Goal: Task Accomplishment & Management: Use online tool/utility

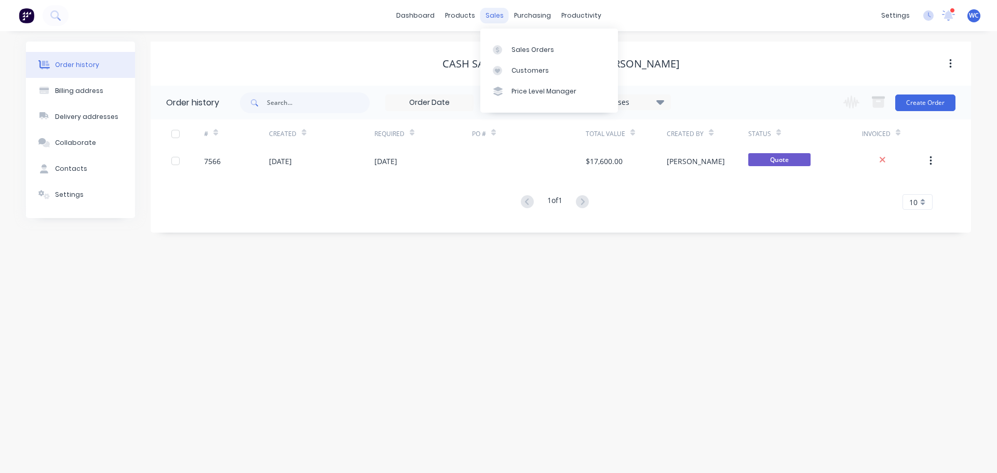
click at [496, 15] on div "sales" at bounding box center [494, 16] width 29 height 16
click at [413, 12] on link "dashboard" at bounding box center [415, 16] width 49 height 16
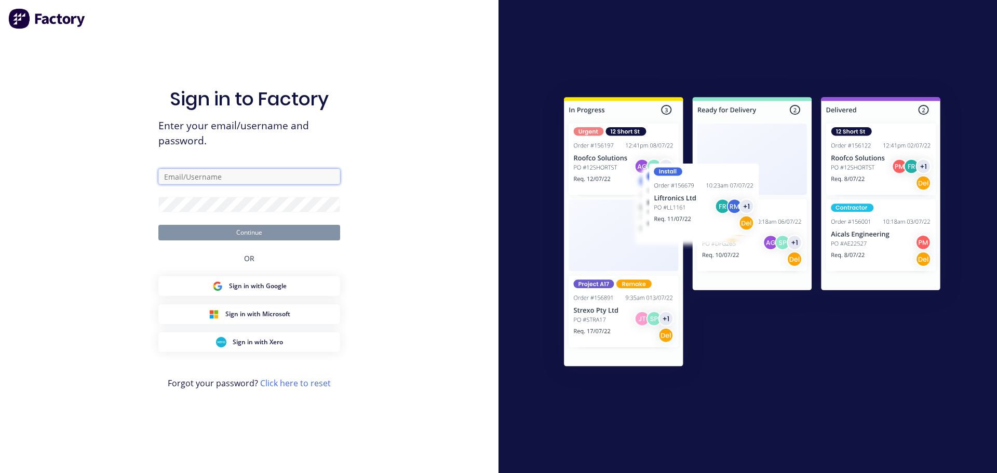
type input "[PERSON_NAME][EMAIL_ADDRESS][DOMAIN_NAME]"
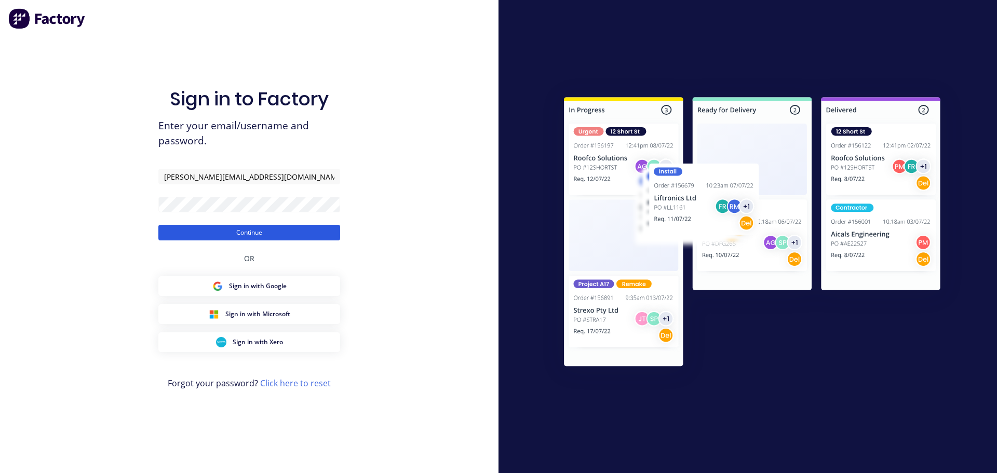
click at [231, 230] on button "Continue" at bounding box center [249, 233] width 182 height 16
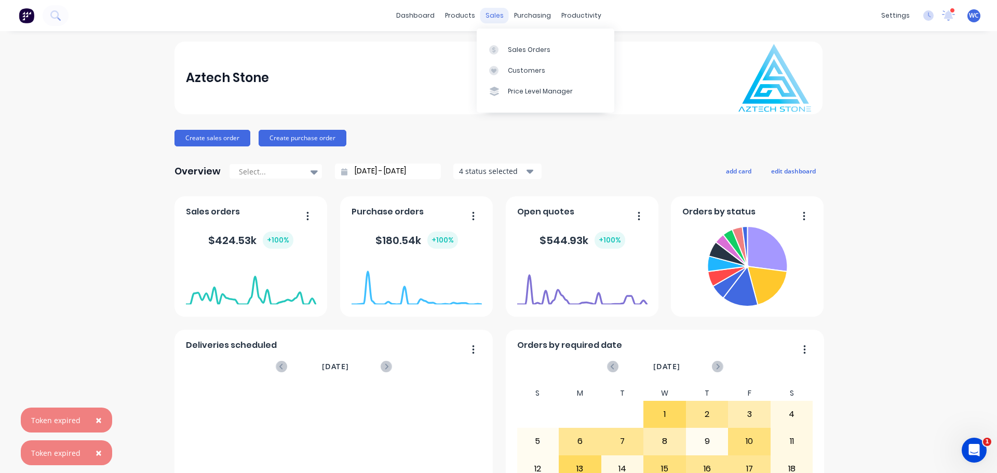
click at [488, 18] on div "sales" at bounding box center [494, 16] width 29 height 16
click at [521, 50] on div "Sales Orders" at bounding box center [529, 49] width 43 height 9
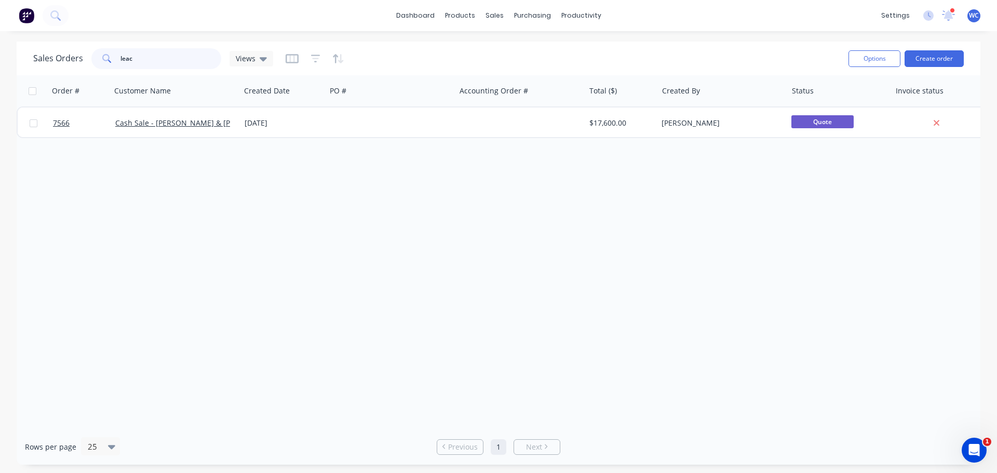
drag, startPoint x: 145, startPoint y: 55, endPoint x: 114, endPoint y: 56, distance: 31.7
click at [114, 56] on div "leac" at bounding box center [156, 58] width 130 height 21
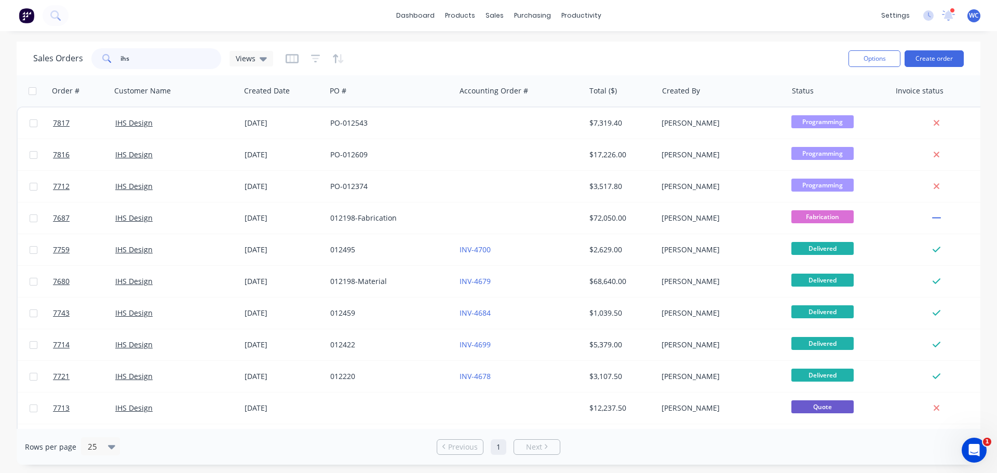
type input "ihs"
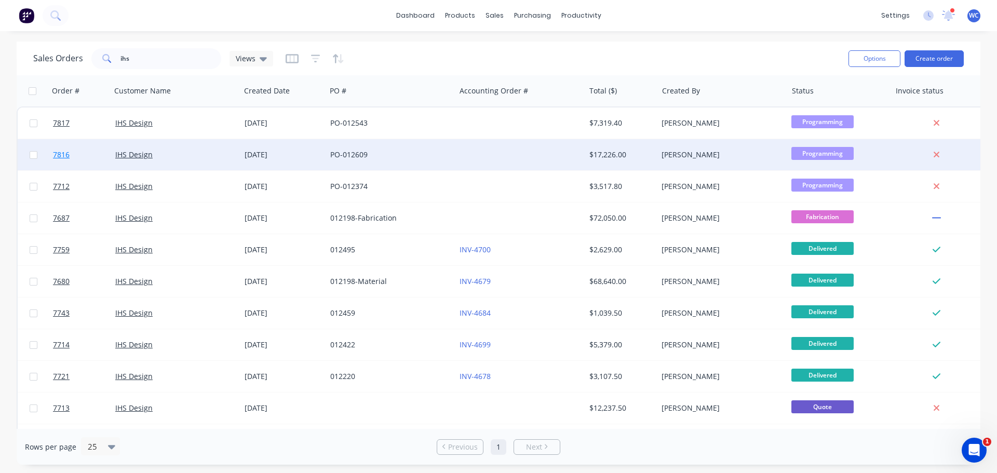
click at [111, 155] on link "7816" at bounding box center [84, 154] width 62 height 31
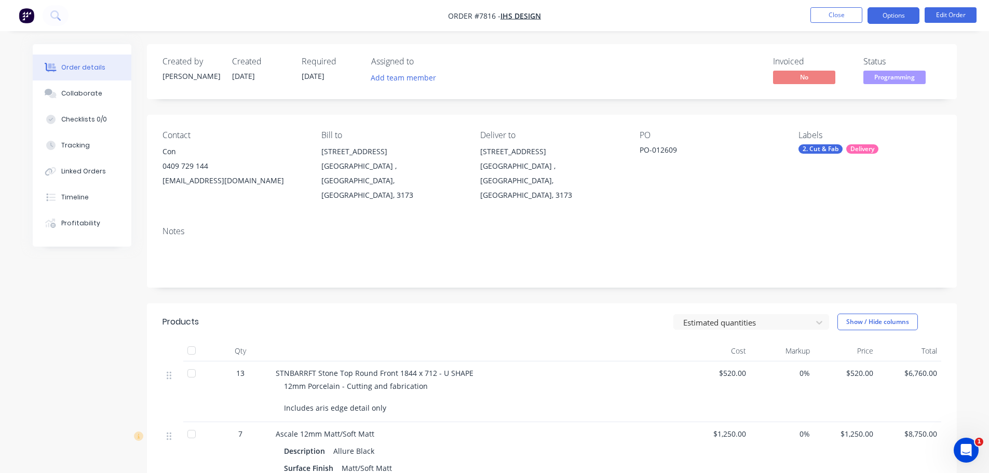
click at [904, 18] on button "Options" at bounding box center [894, 15] width 52 height 17
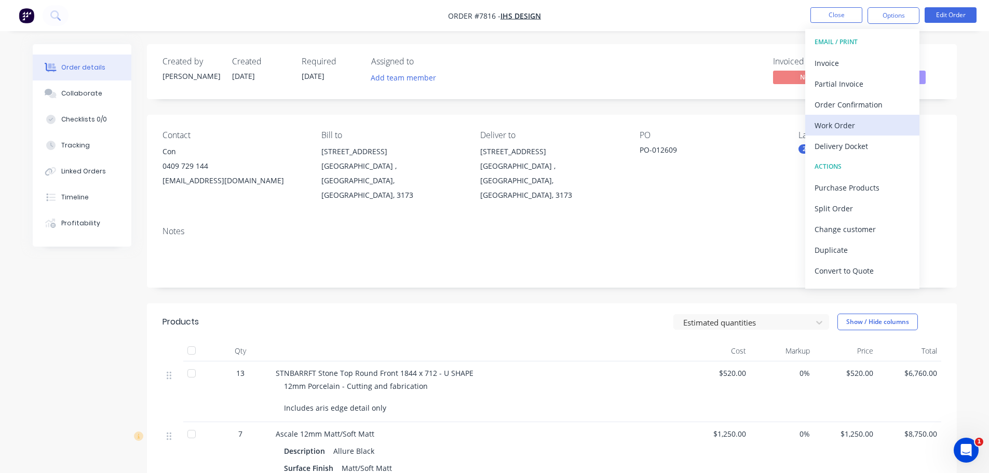
click at [836, 125] on div "Work Order" at bounding box center [863, 125] width 96 height 15
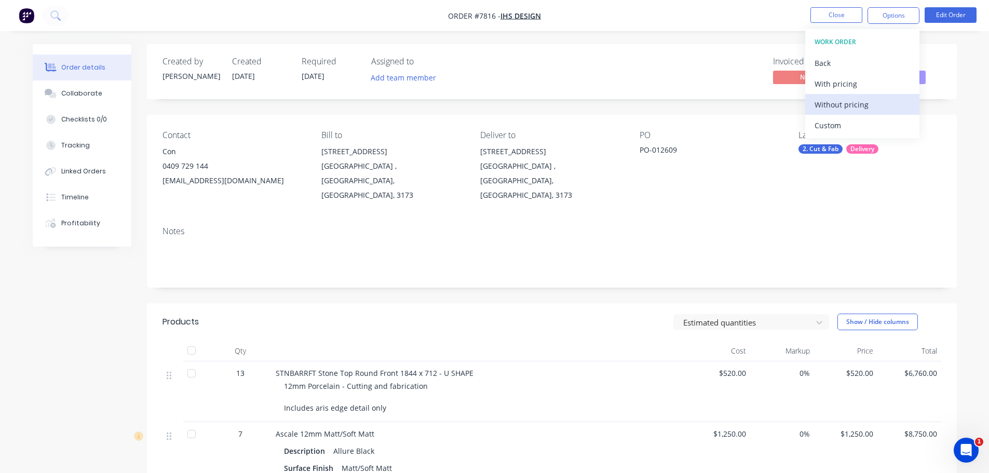
click at [831, 105] on div "Without pricing" at bounding box center [863, 104] width 96 height 15
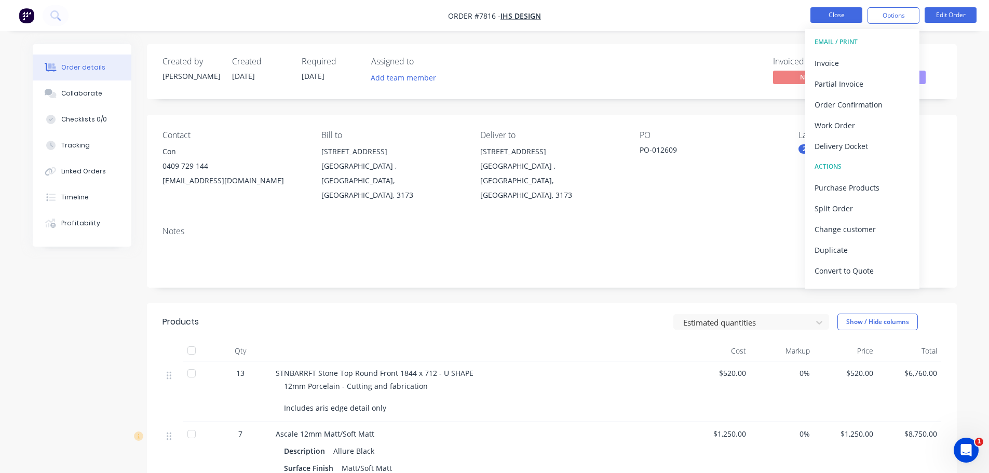
click at [836, 16] on button "Close" at bounding box center [837, 15] width 52 height 16
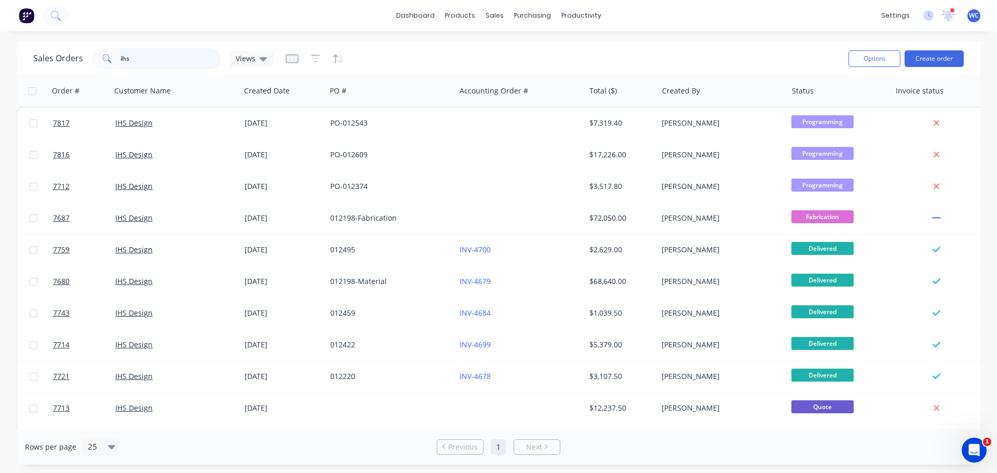
click at [144, 62] on input "ihs" at bounding box center [171, 58] width 101 height 21
drag, startPoint x: 149, startPoint y: 58, endPoint x: 114, endPoint y: 59, distance: 34.8
click at [114, 59] on div "ihs" at bounding box center [156, 58] width 130 height 21
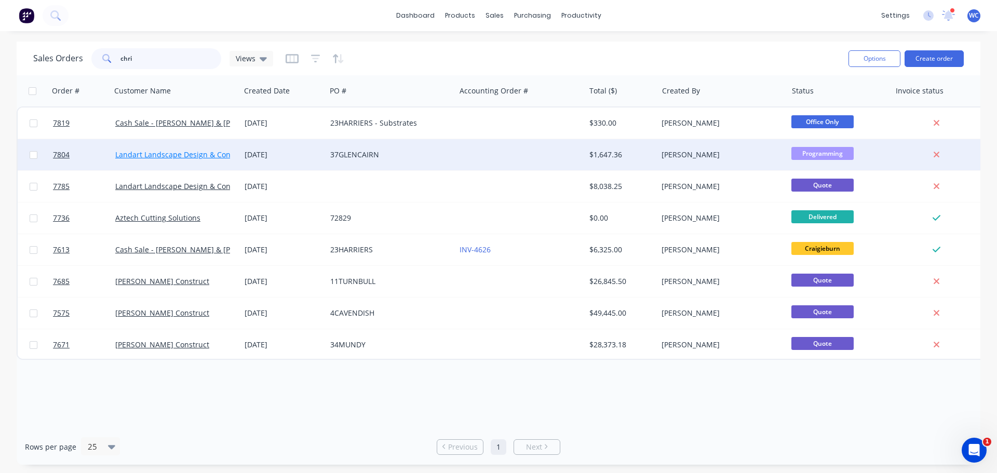
type input "chri"
click at [205, 153] on link "Landart Landscape Design & Construction Pty Ltd" at bounding box center [201, 155] width 172 height 10
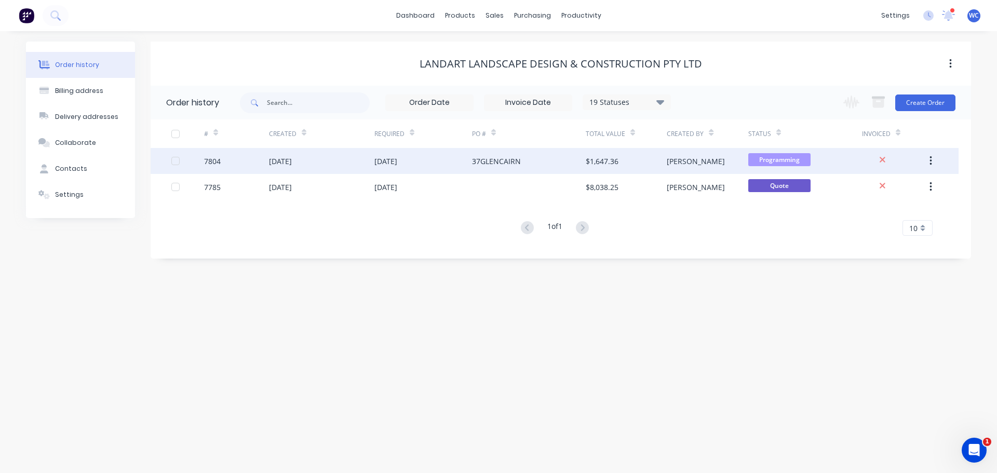
click at [292, 160] on div "[DATE]" at bounding box center [280, 161] width 23 height 11
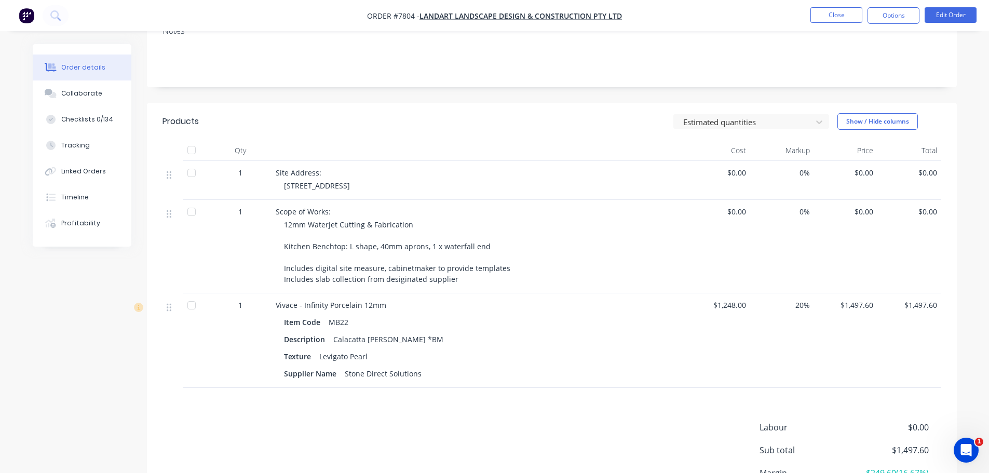
scroll to position [182, 0]
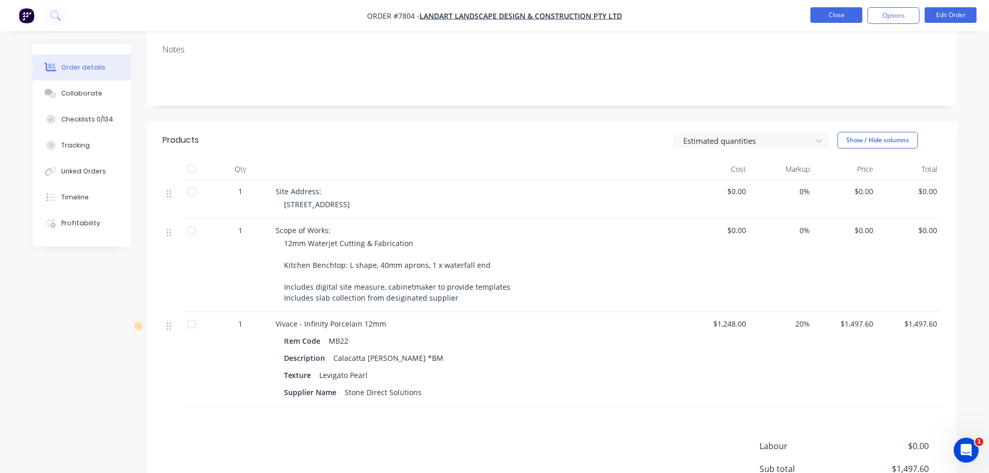
click at [828, 16] on button "Close" at bounding box center [837, 15] width 52 height 16
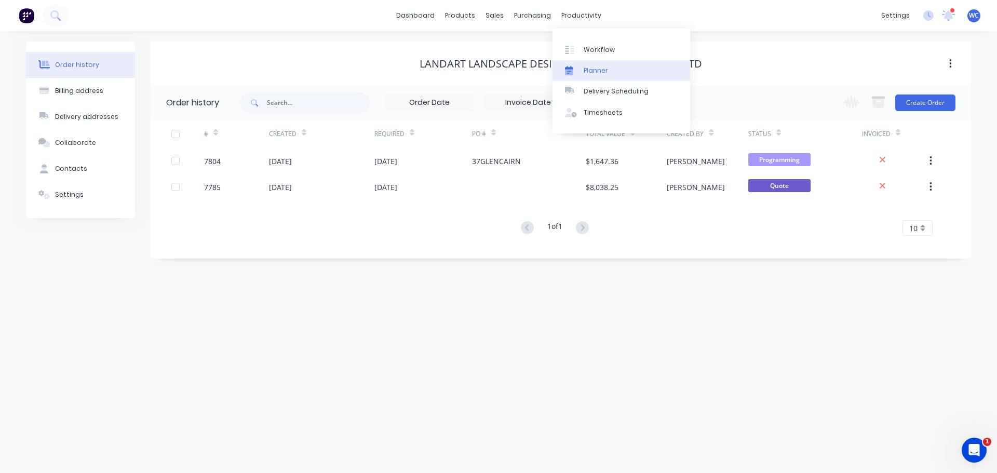
click at [606, 67] on div "Planner" at bounding box center [596, 70] width 24 height 9
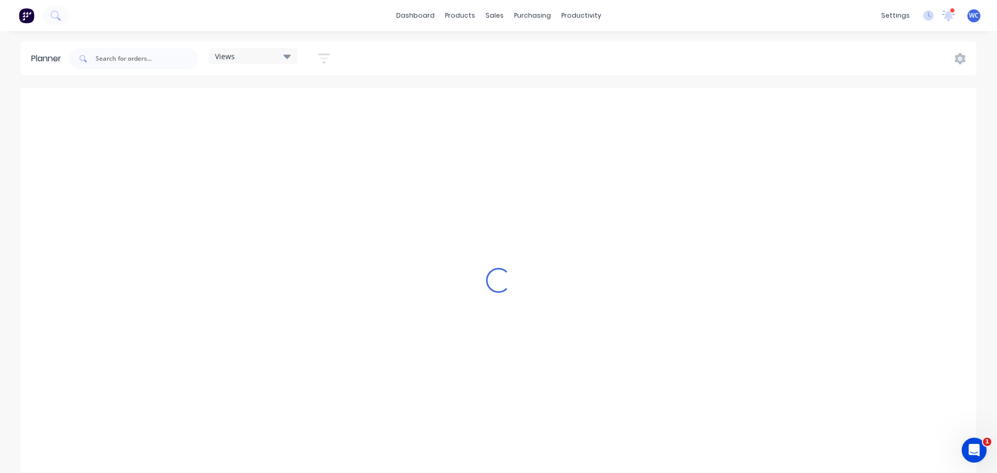
scroll to position [0, 895]
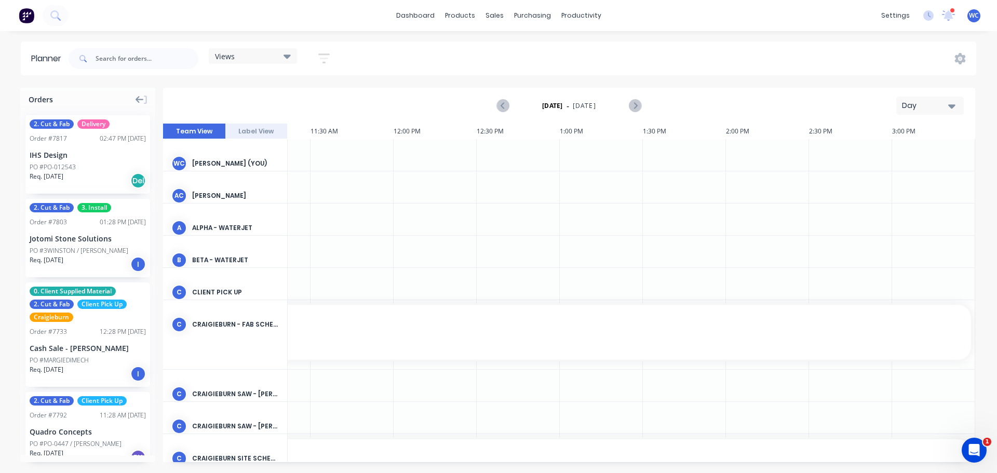
click at [142, 100] on icon at bounding box center [140, 99] width 8 height 9
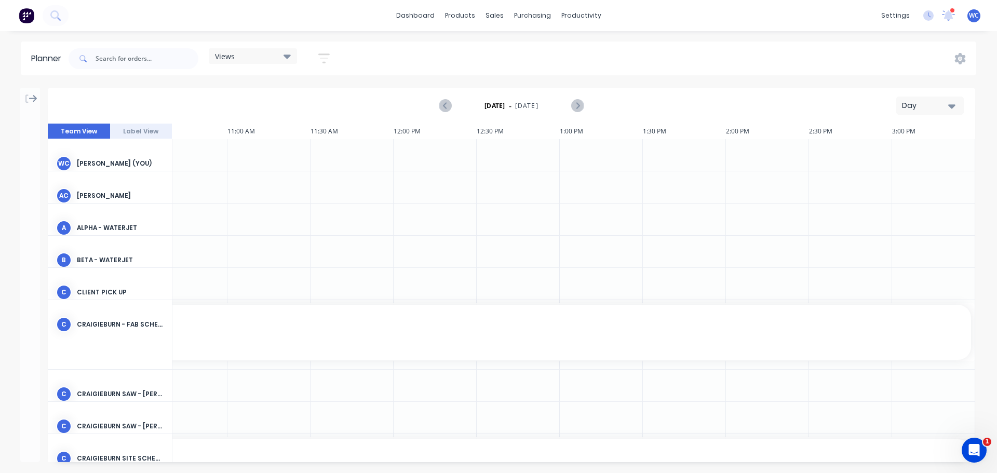
scroll to position [0, 780]
click at [31, 99] on icon at bounding box center [33, 98] width 8 height 7
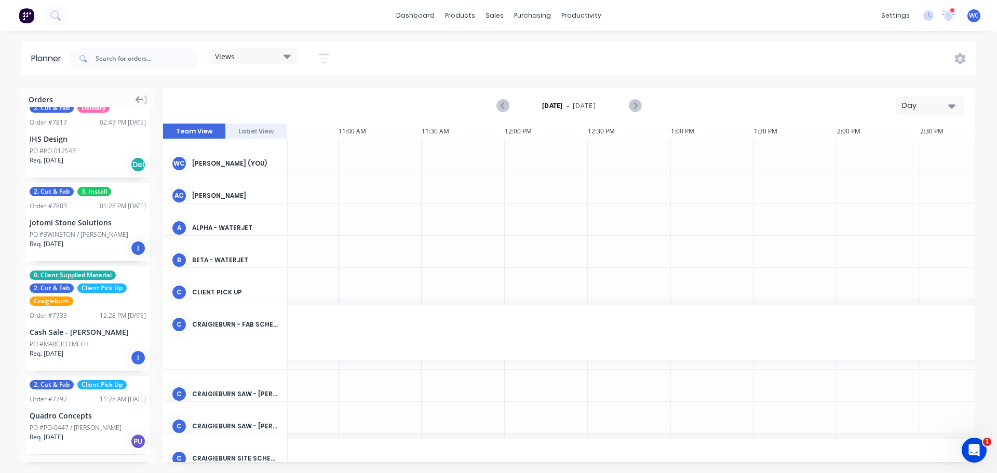
scroll to position [0, 0]
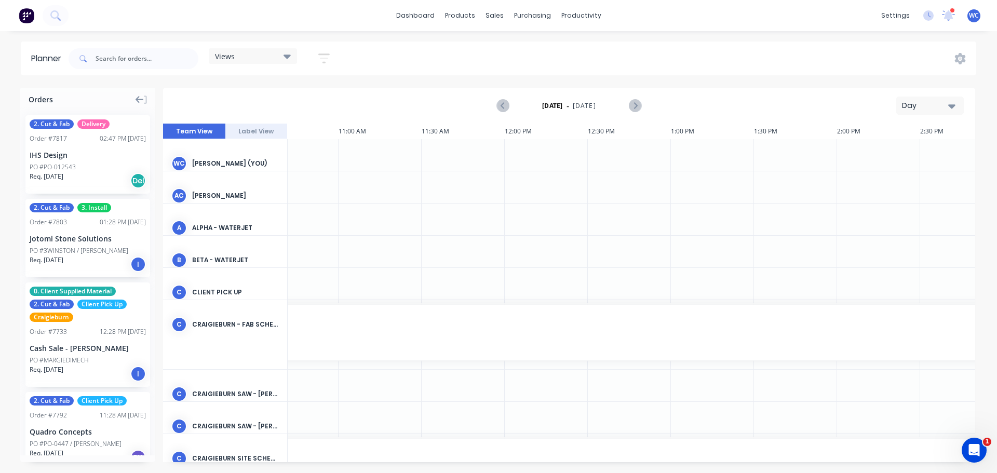
click at [948, 104] on div "Day" at bounding box center [926, 105] width 48 height 11
click at [907, 152] on div "Week" at bounding box center [911, 154] width 103 height 21
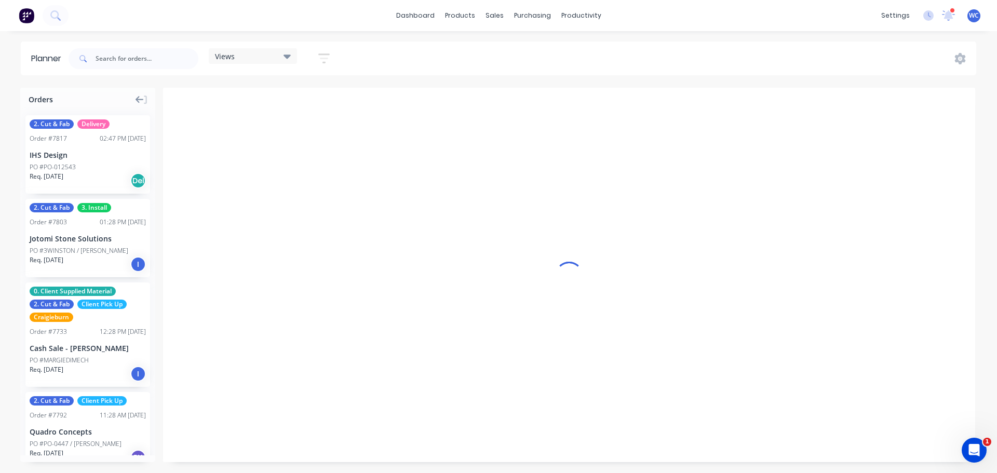
scroll to position [0, 1]
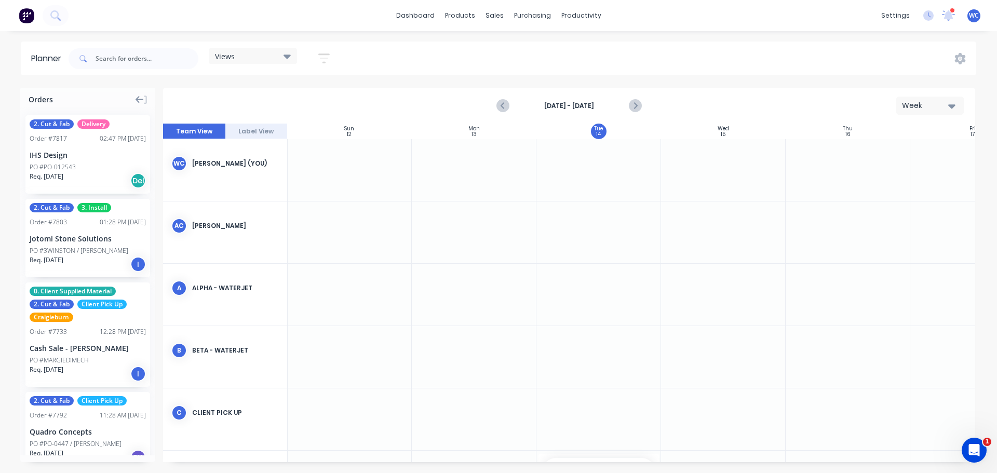
click at [953, 103] on icon "button" at bounding box center [951, 105] width 7 height 11
click at [920, 169] on div "Month" at bounding box center [911, 175] width 103 height 21
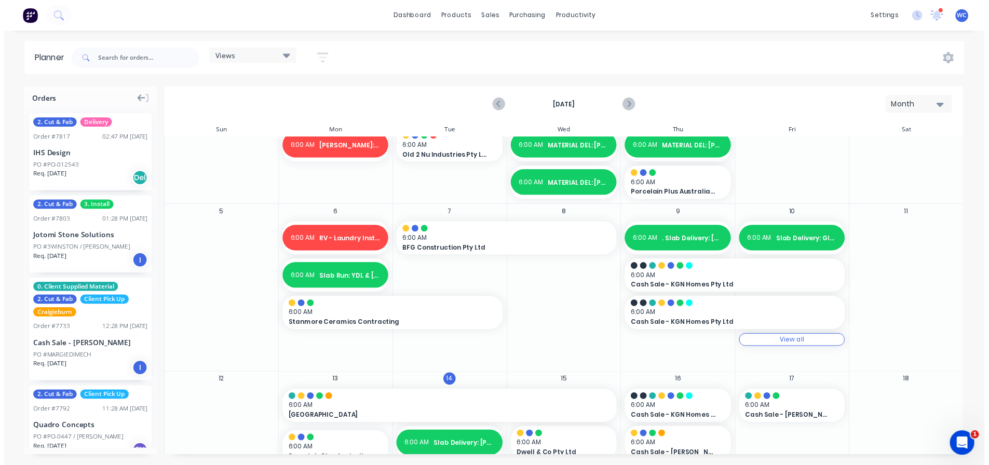
scroll to position [52, 0]
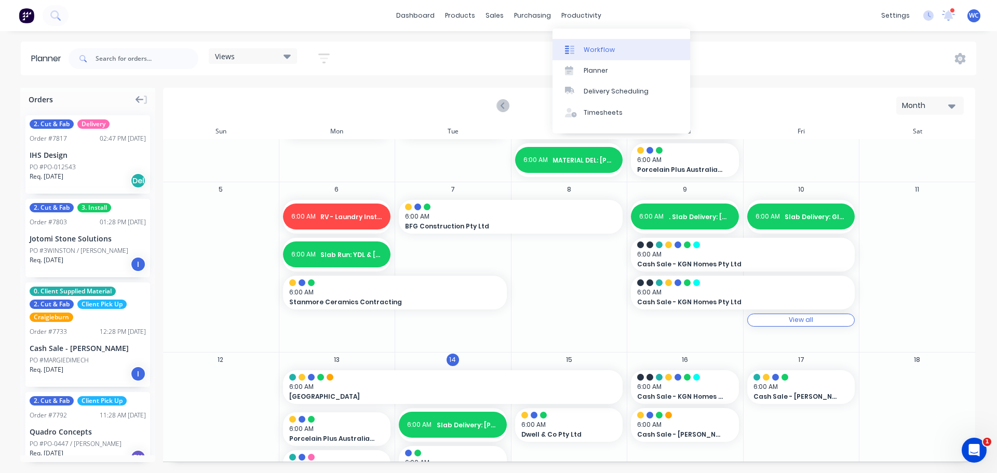
click at [593, 48] on div "Workflow" at bounding box center [599, 49] width 31 height 9
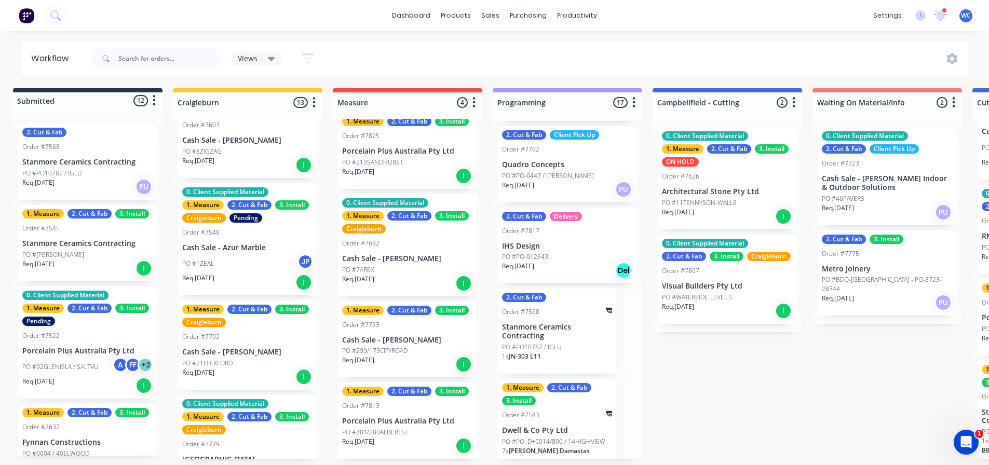
scroll to position [2, 0]
